Goal: Information Seeking & Learning: Learn about a topic

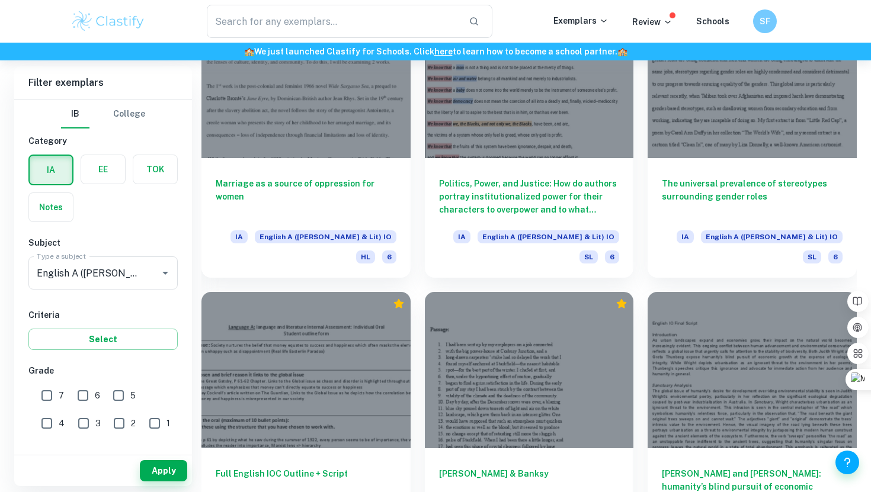
scroll to position [3537, 0]
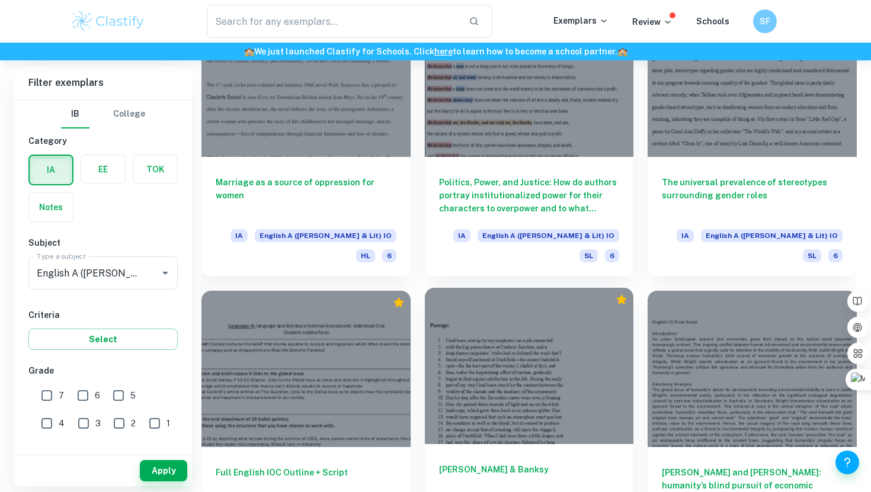
click at [502, 288] on div at bounding box center [529, 366] width 209 height 156
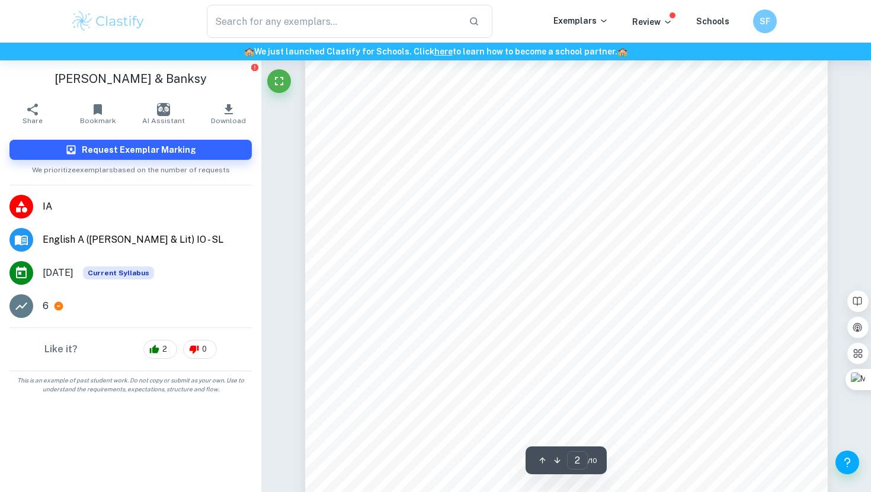
scroll to position [1131, 0]
type input "4"
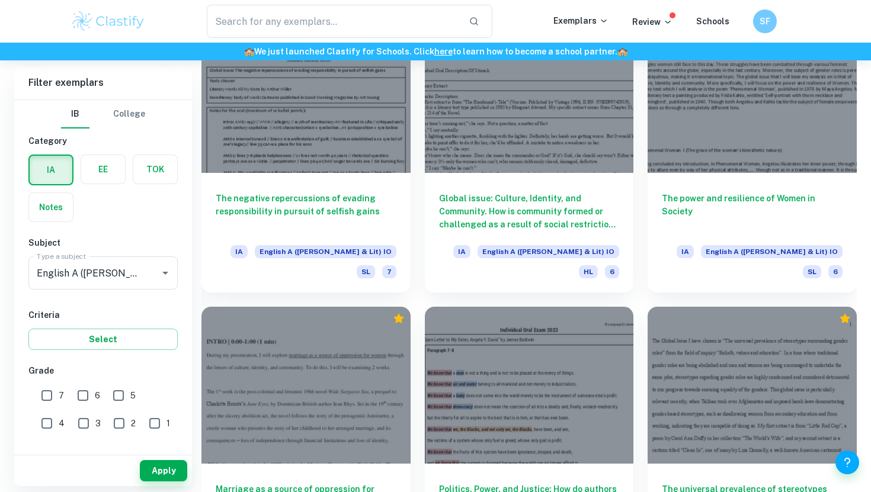
scroll to position [3537, 0]
